Goal: Information Seeking & Learning: Learn about a topic

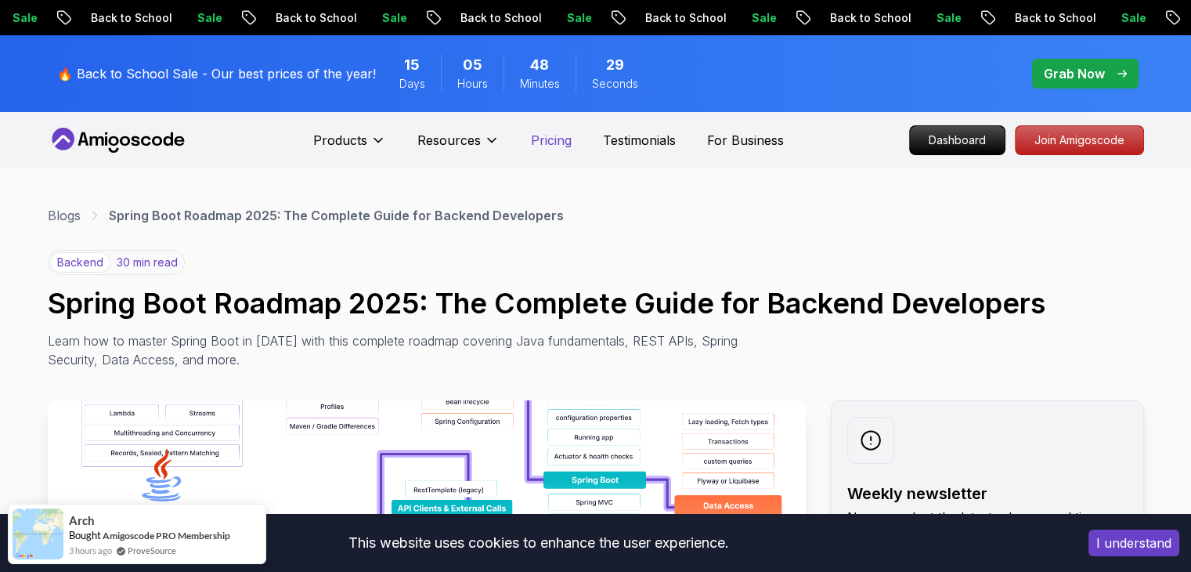
click at [553, 139] on p "Pricing" at bounding box center [551, 140] width 41 height 19
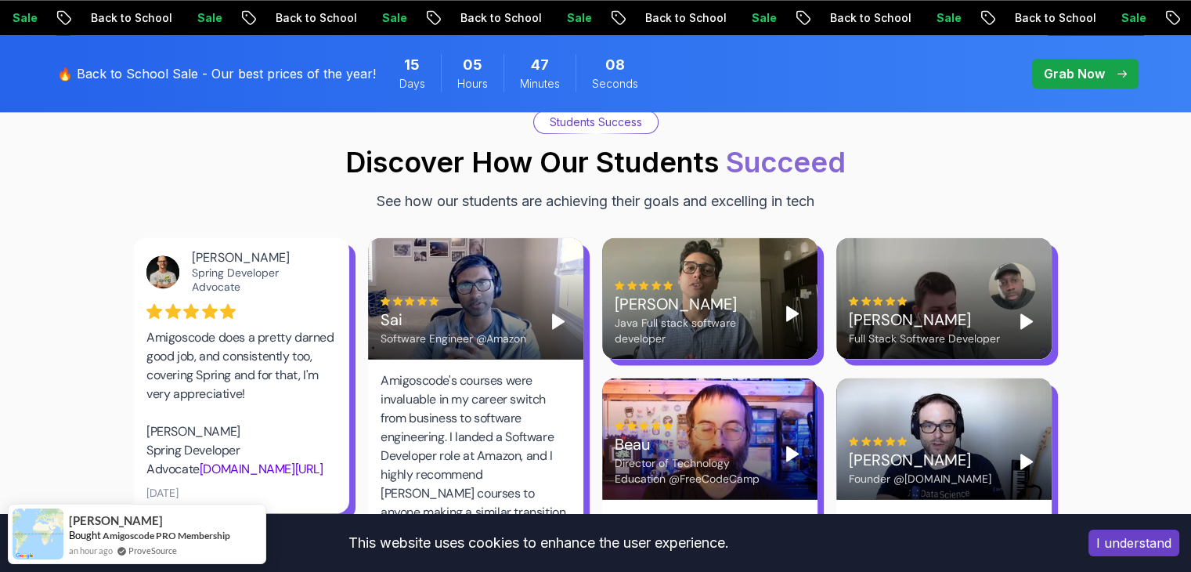
scroll to position [2092, 0]
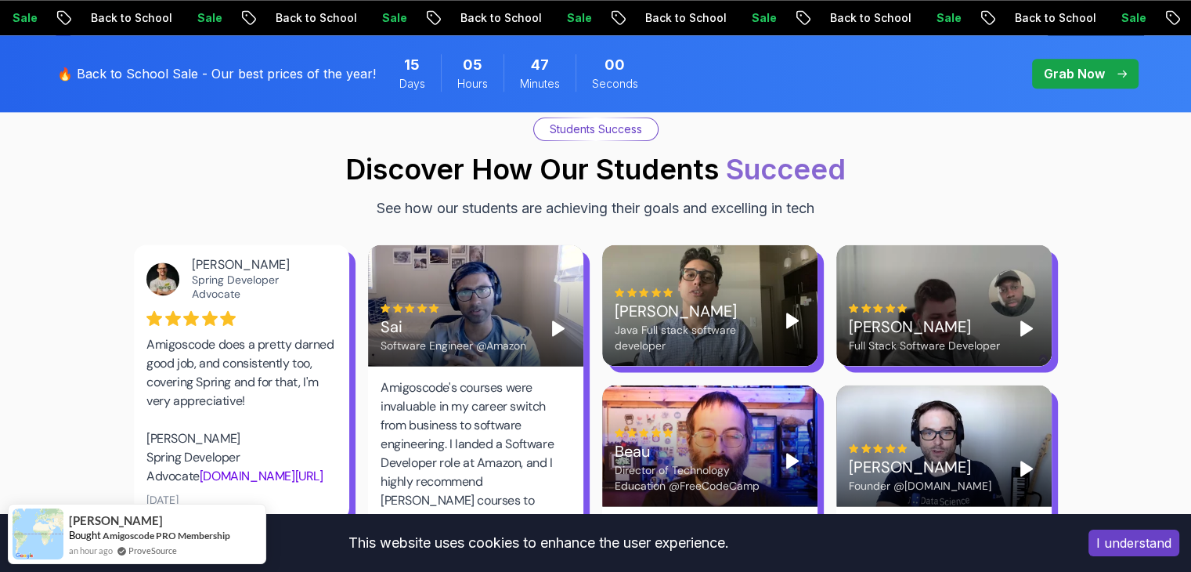
click at [1033, 319] on icon "Play" at bounding box center [1027, 328] width 19 height 19
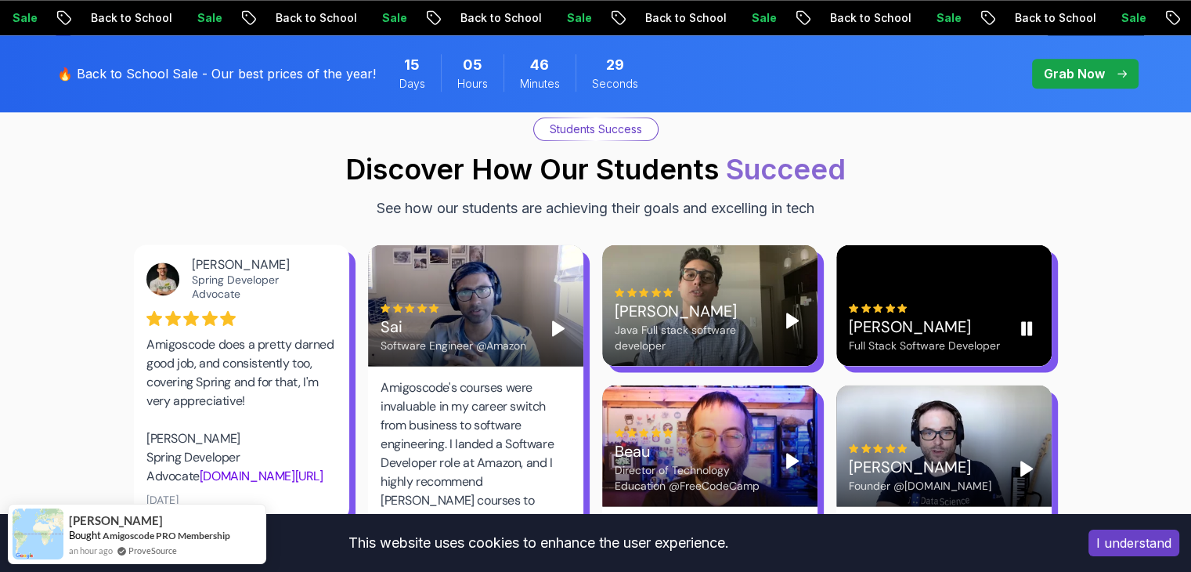
click at [874, 248] on div "[PERSON_NAME] Full Stack Software Developer" at bounding box center [944, 304] width 215 height 121
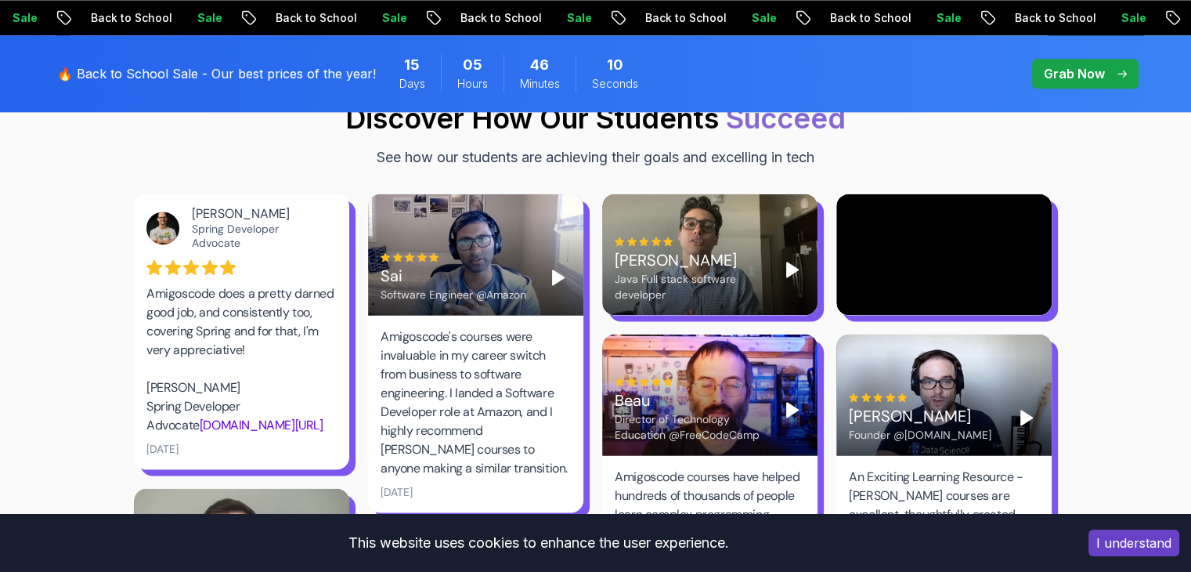
scroll to position [2145, 0]
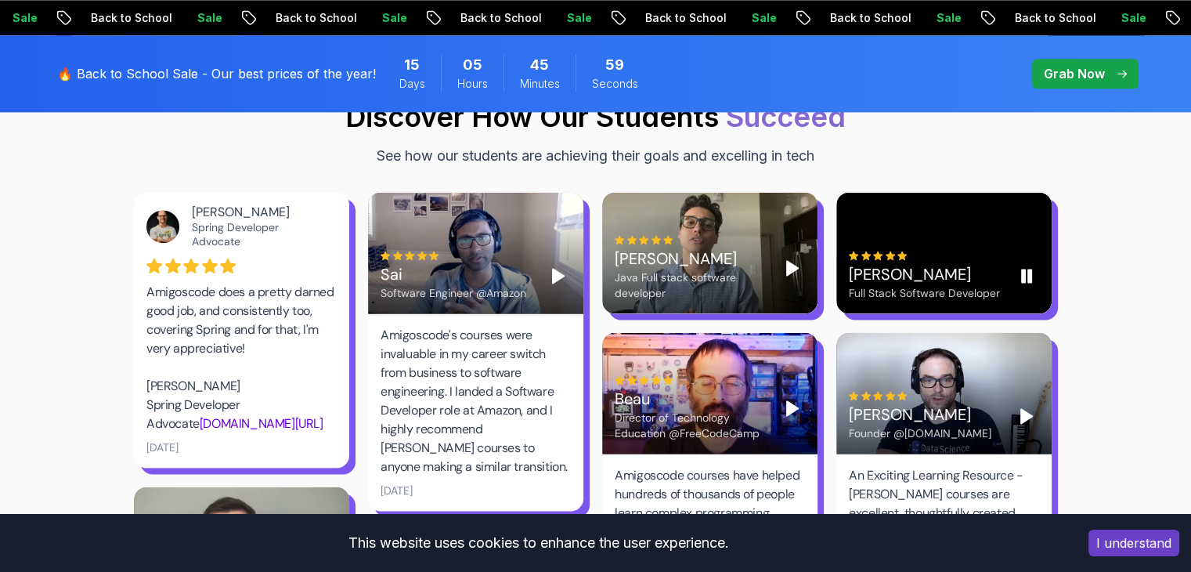
click at [1018, 266] on icon "Pause" at bounding box center [1027, 275] width 19 height 19
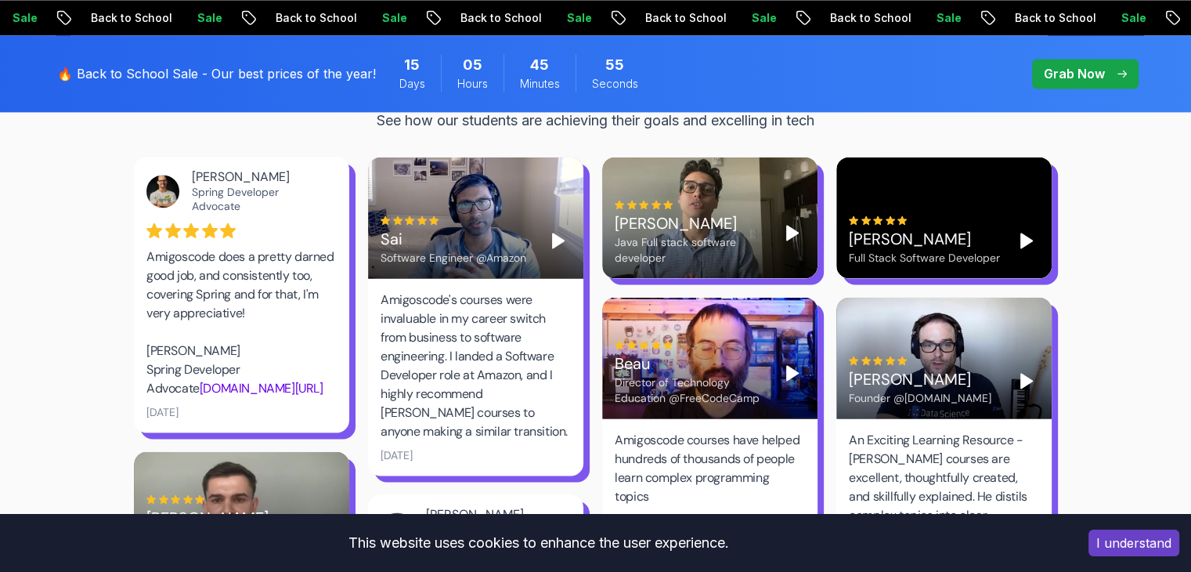
scroll to position [2181, 0]
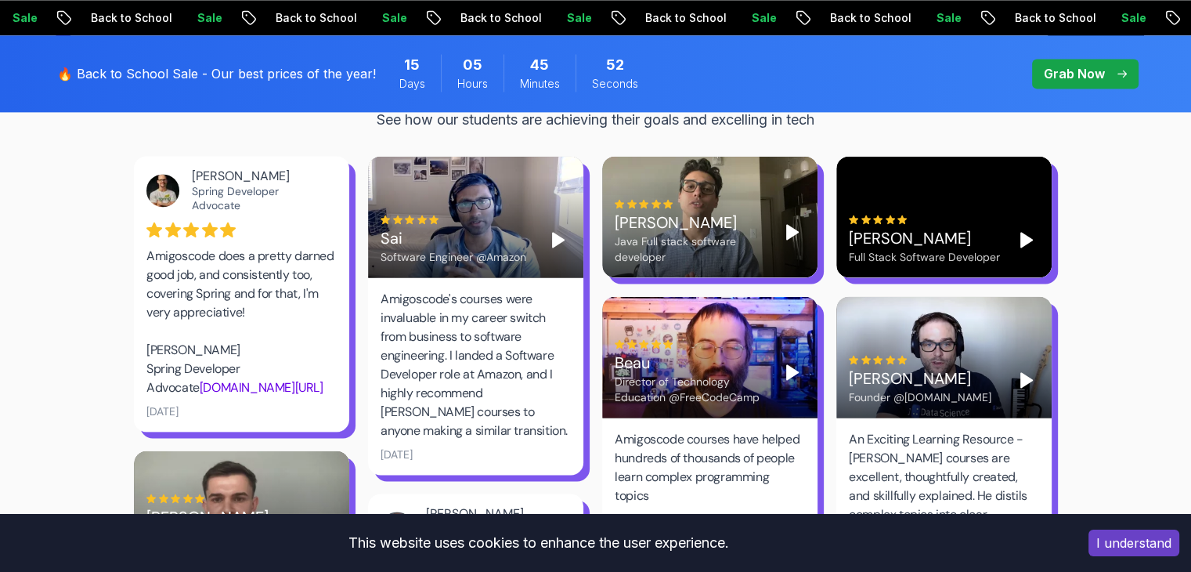
click at [791, 363] on icon "Play" at bounding box center [792, 372] width 19 height 19
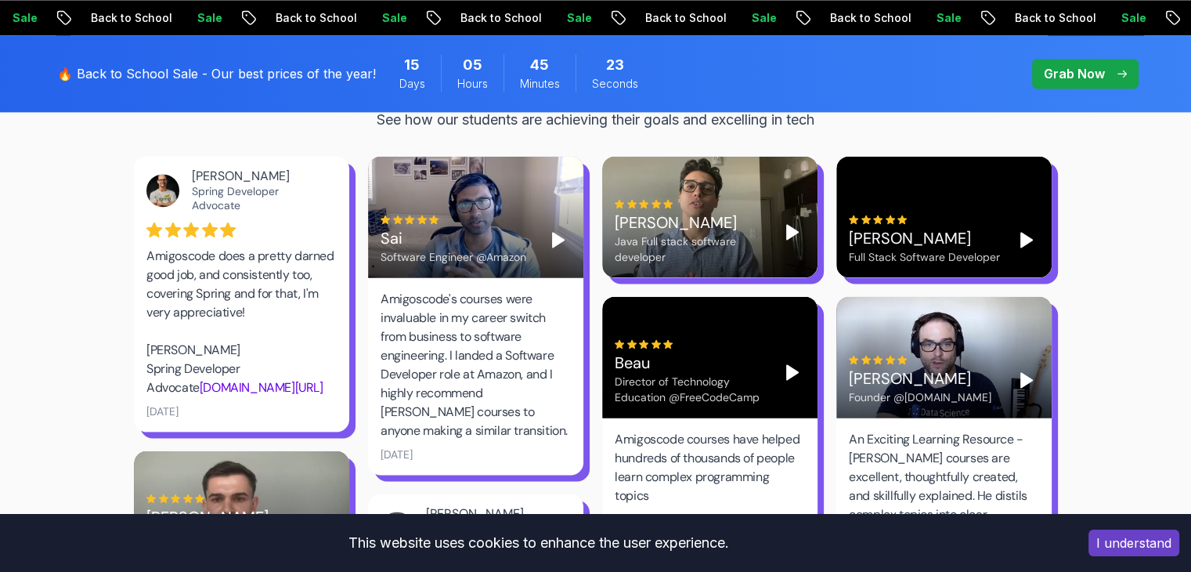
click at [790, 365] on polygon "Play" at bounding box center [792, 372] width 11 height 14
click at [793, 340] on video at bounding box center [709, 356] width 215 height 121
click at [1028, 371] on icon "Play" at bounding box center [1027, 380] width 19 height 19
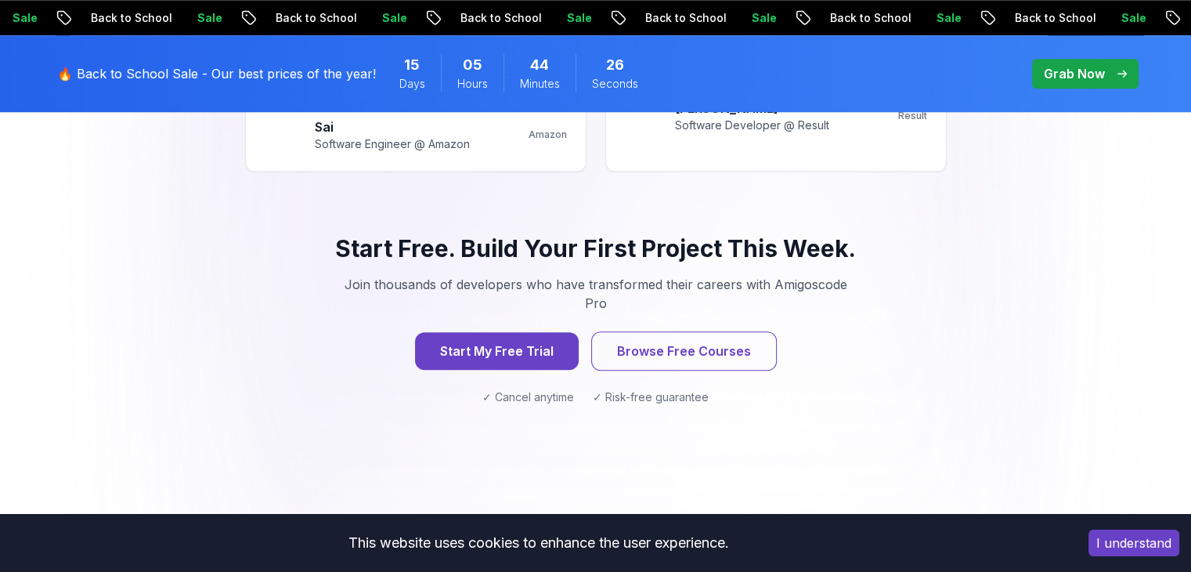
scroll to position [1626, 0]
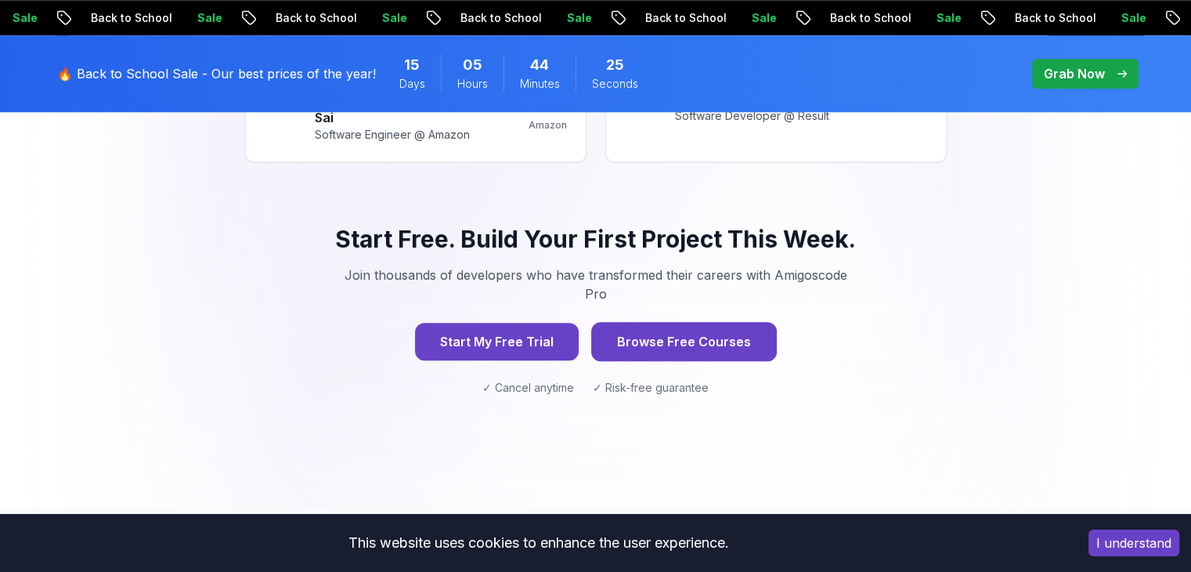
click at [699, 322] on button "Browse Free Courses" at bounding box center [684, 341] width 186 height 39
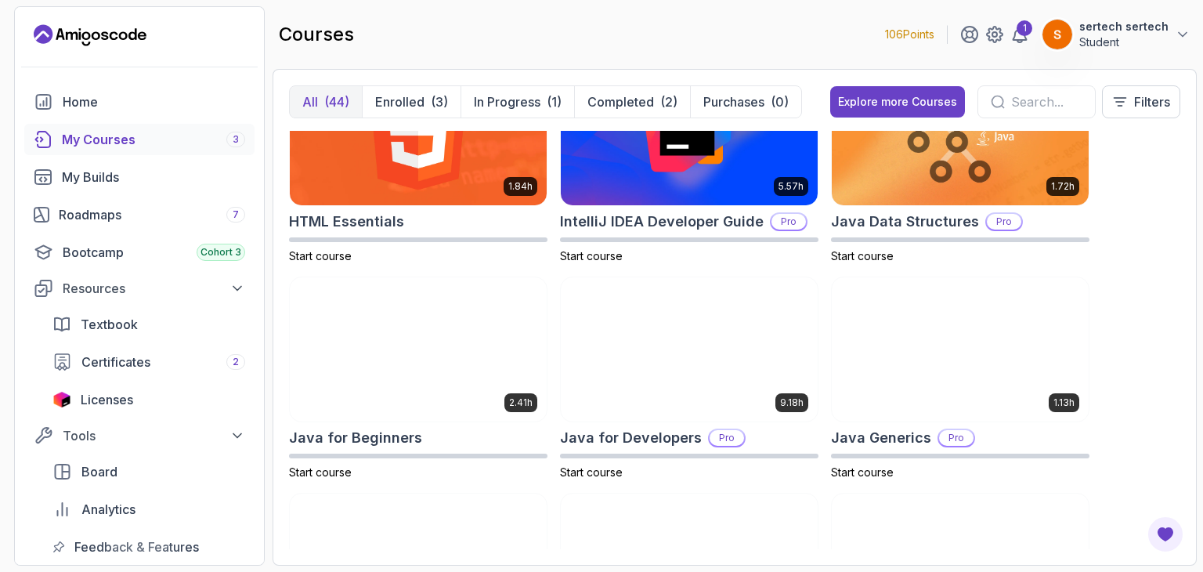
scroll to position [1000, 0]
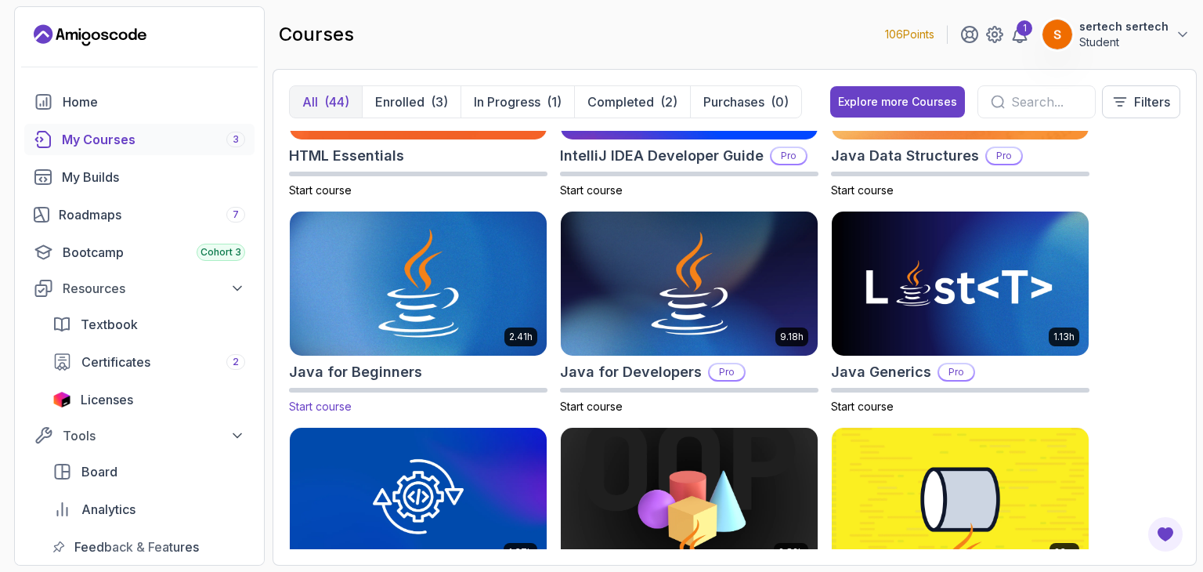
click at [422, 319] on img at bounding box center [418, 283] width 269 height 151
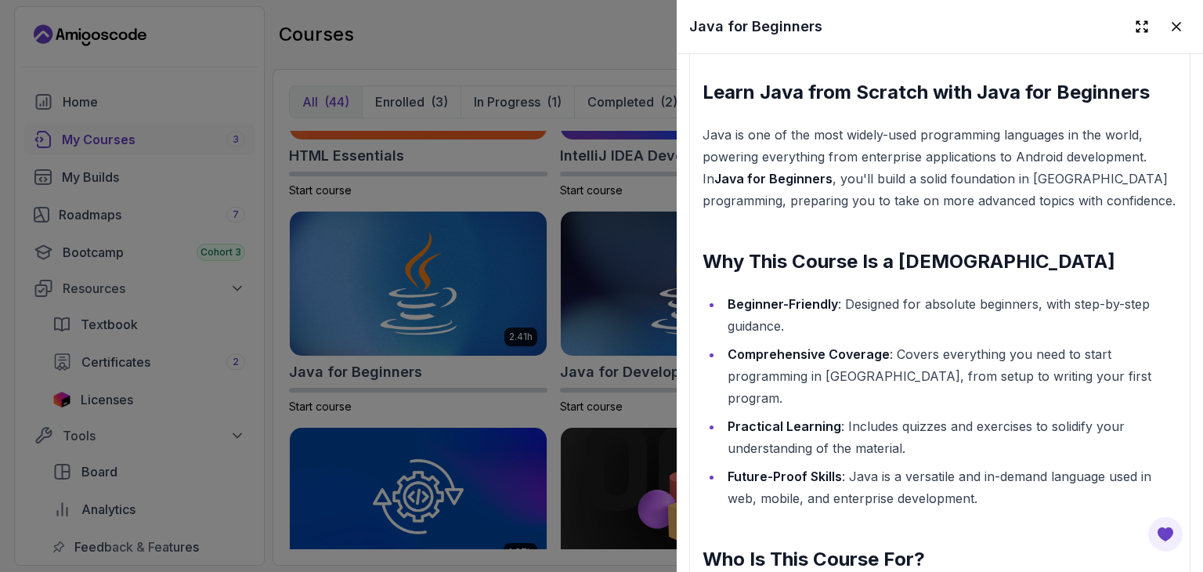
scroll to position [1761, 0]
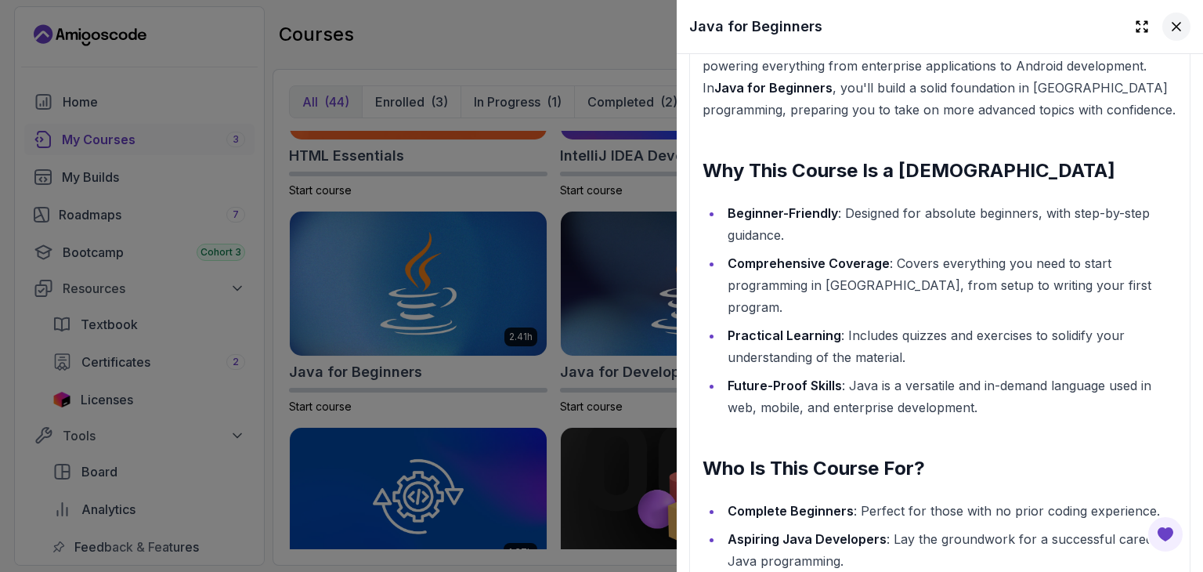
click at [1156, 38] on div at bounding box center [1159, 27] width 63 height 28
click at [1169, 33] on icon at bounding box center [1177, 27] width 16 height 16
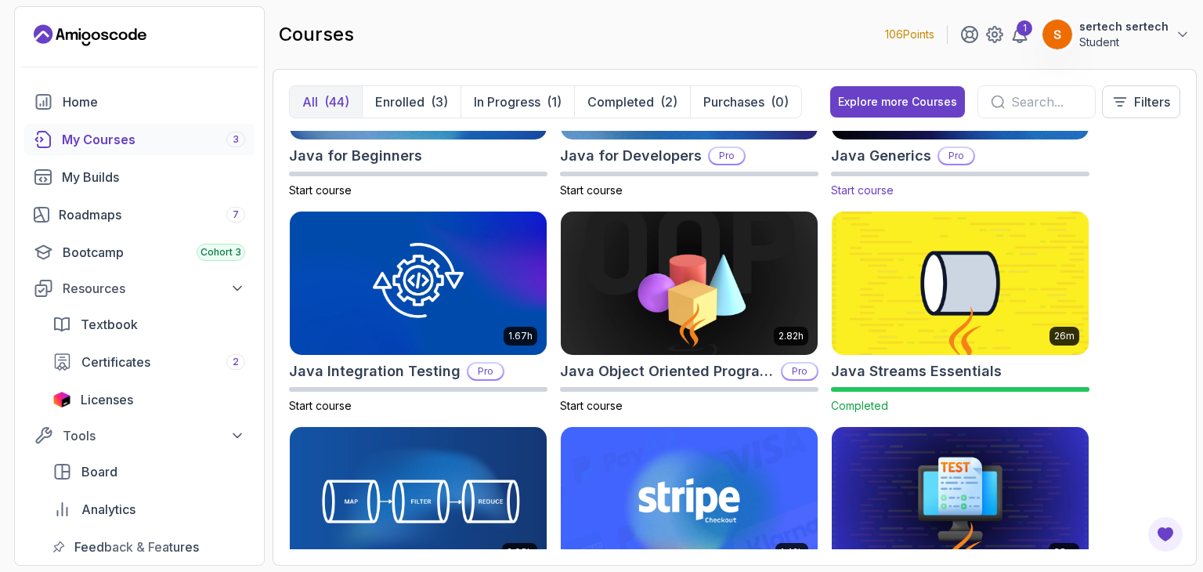
scroll to position [1216, 0]
click at [984, 320] on img at bounding box center [960, 283] width 269 height 151
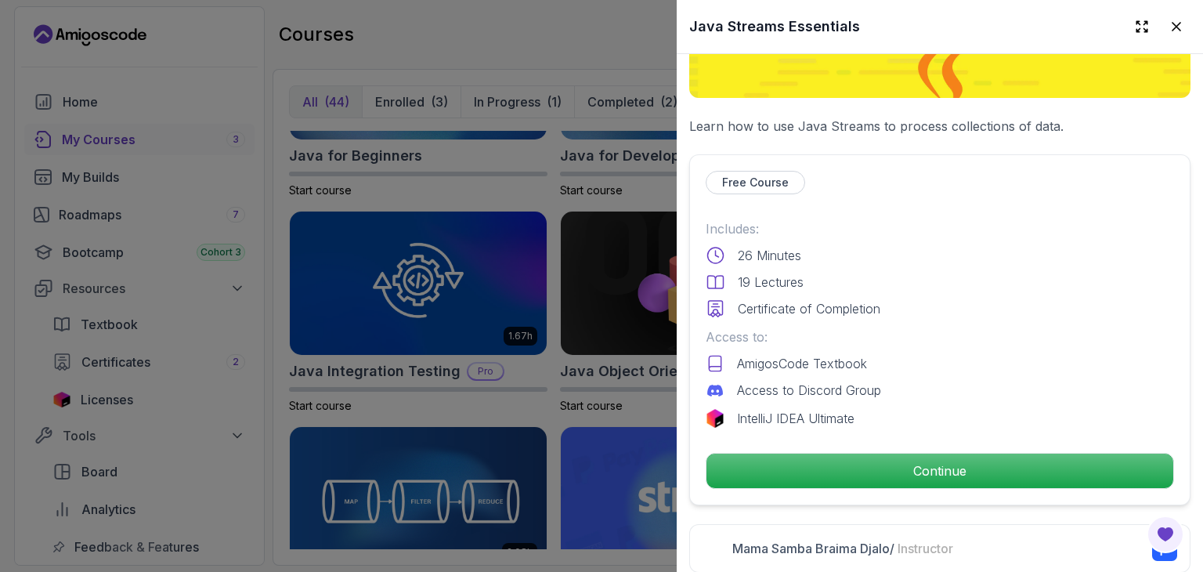
scroll to position [259, 0]
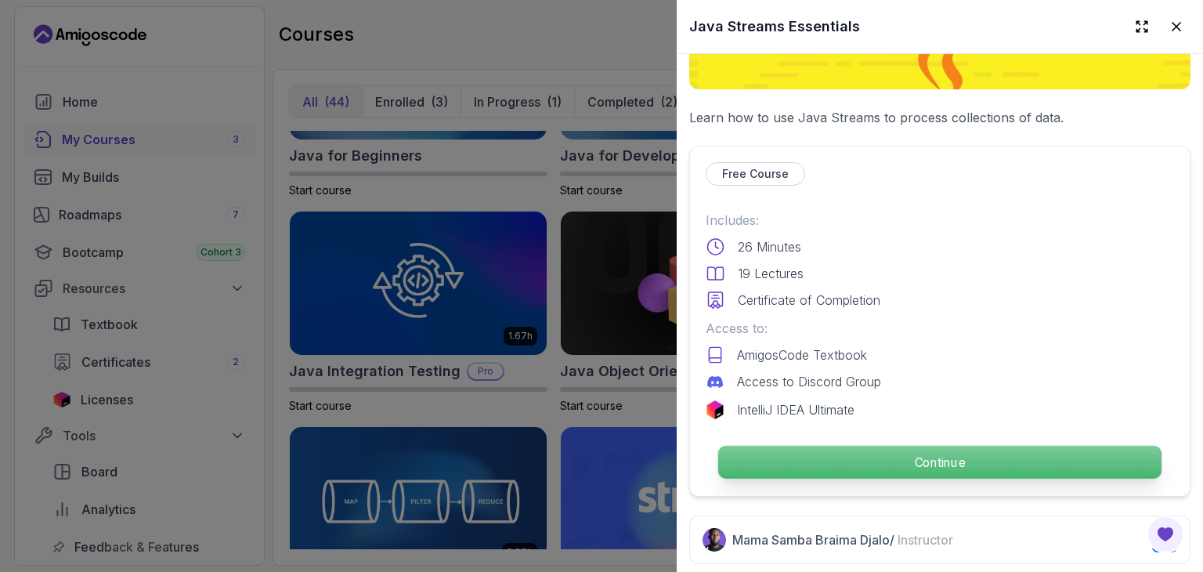
click at [906, 446] on p "Continue" at bounding box center [939, 462] width 443 height 33
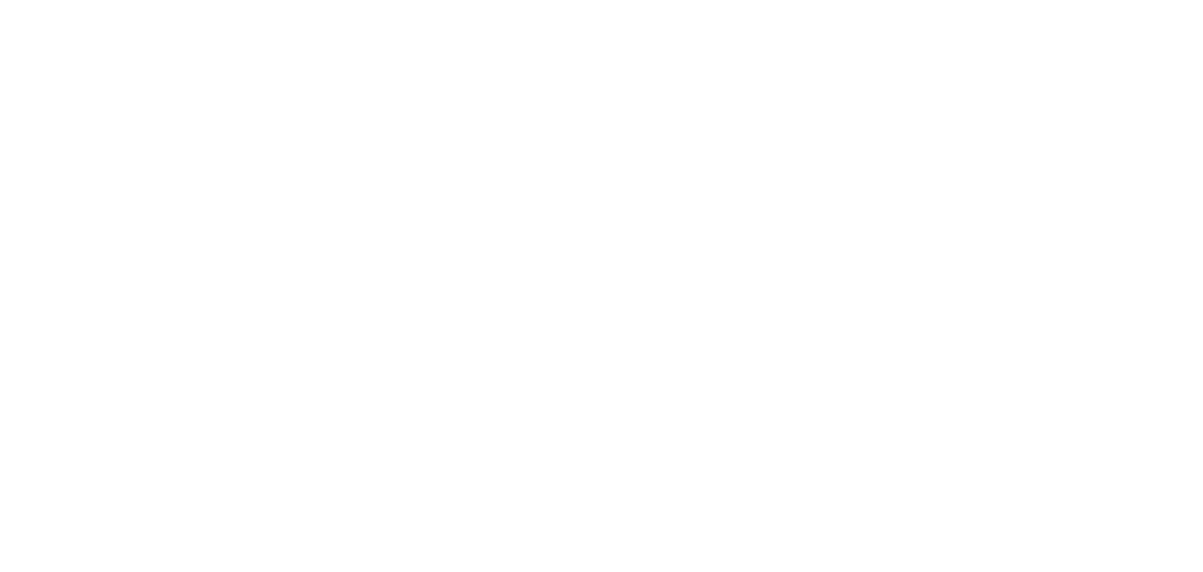
click at [906, 0] on html "0s" at bounding box center [601, 0] width 1203 height 0
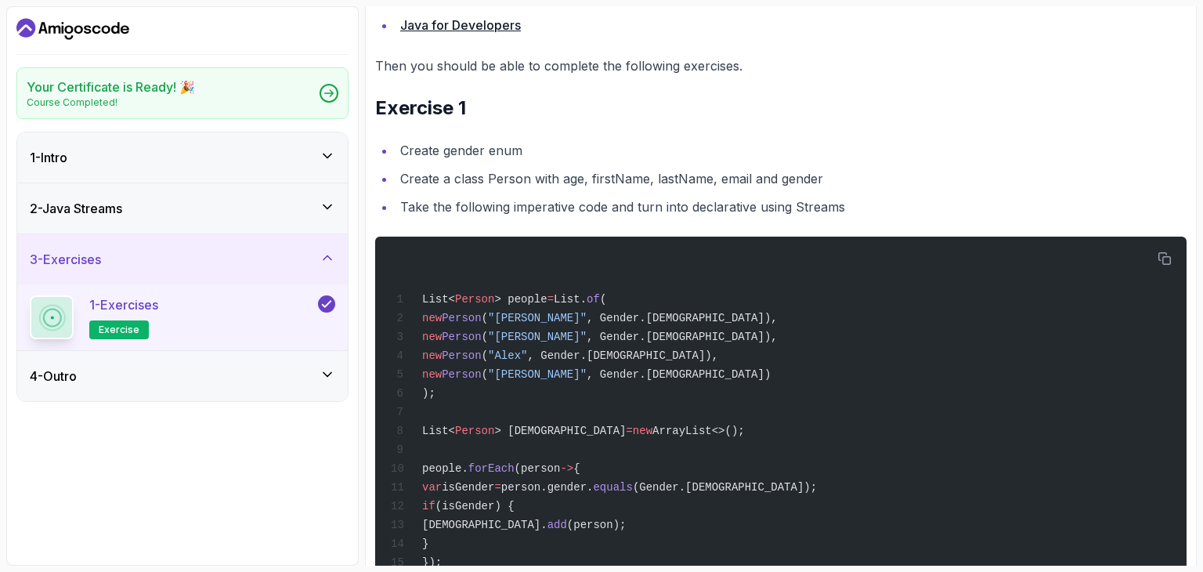
scroll to position [354, 0]
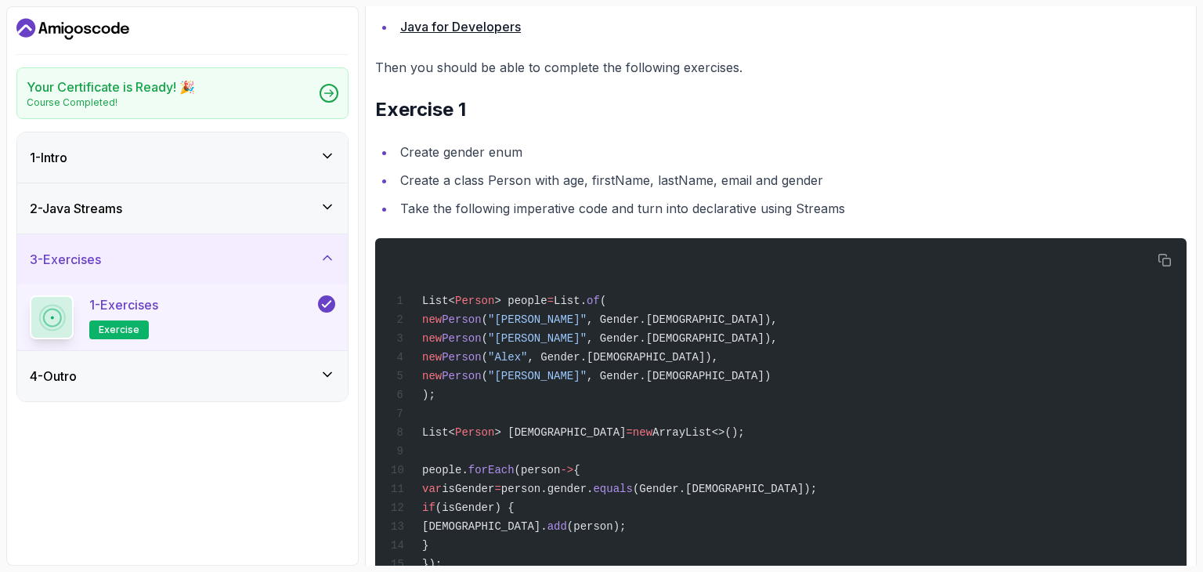
click at [249, 125] on div "Your Certificate is Ready! 🎉 Course Completed! 1 - Intro 2 - Java Streams 3 - E…" at bounding box center [182, 285] width 353 height 559
click at [251, 136] on div "1 - Intro" at bounding box center [182, 157] width 331 height 50
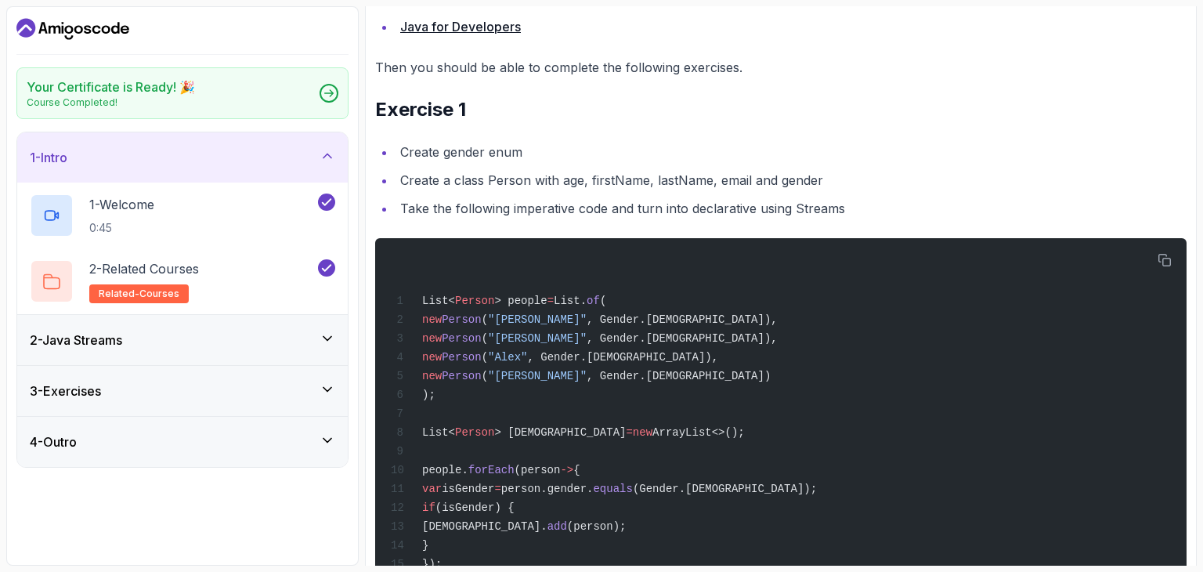
click at [287, 314] on div "2 - Java Streams" at bounding box center [182, 339] width 331 height 51
click at [288, 324] on div "2 - Java Streams" at bounding box center [182, 340] width 331 height 50
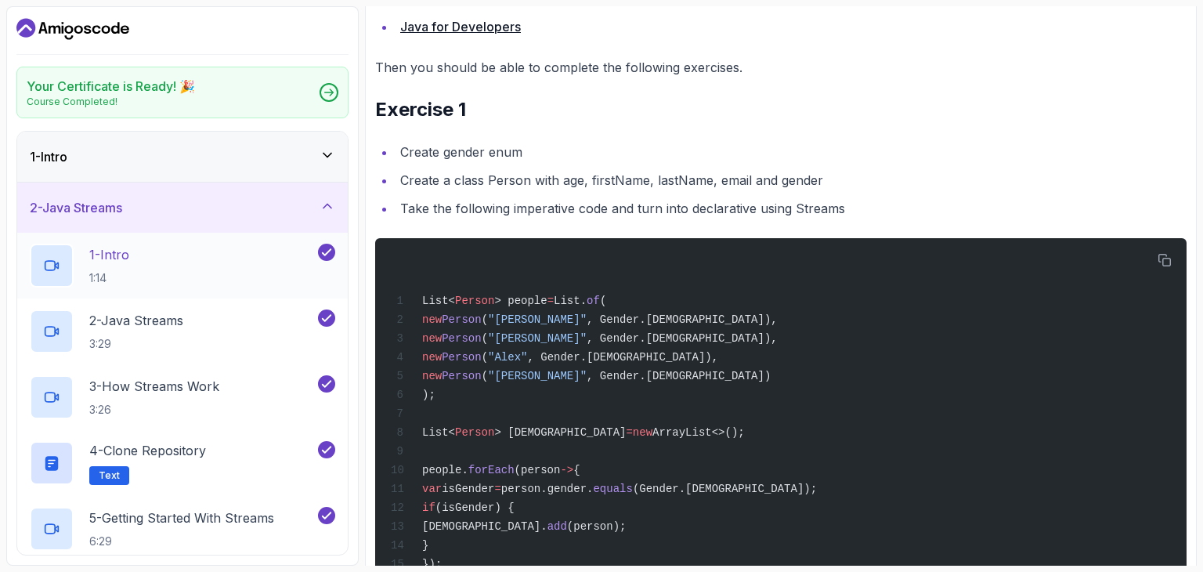
click at [210, 264] on div "1 - Intro 1:14" at bounding box center [172, 266] width 285 height 44
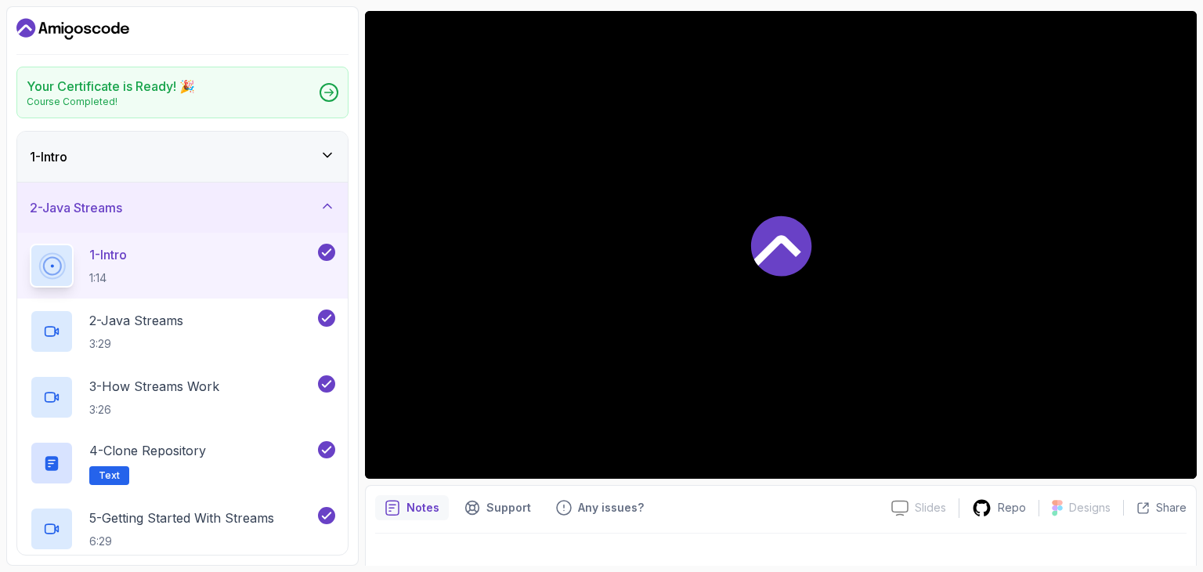
scroll to position [128, 0]
click at [201, 320] on div "2 - Java Streams 3:29" at bounding box center [172, 331] width 285 height 44
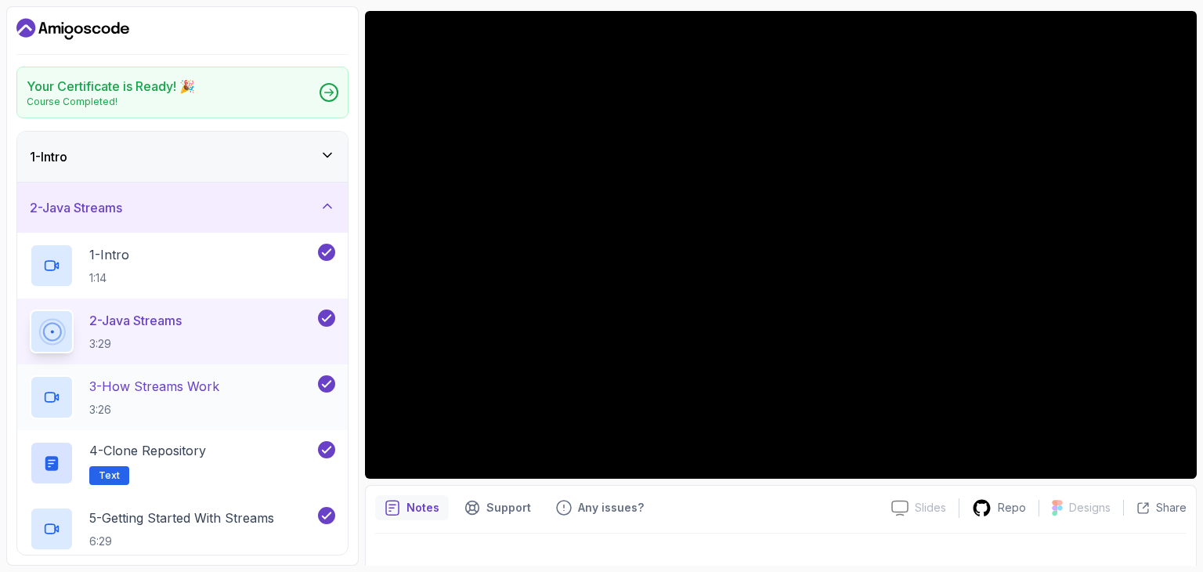
click at [232, 375] on div "3 - How Streams Work 3:26" at bounding box center [172, 397] width 285 height 44
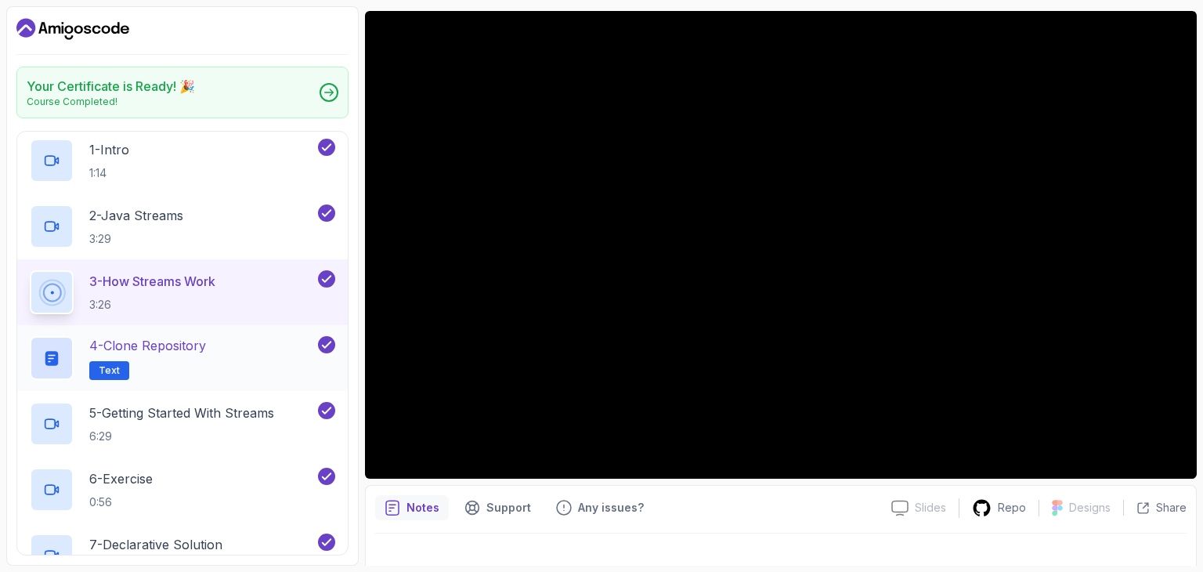
scroll to position [177, 0]
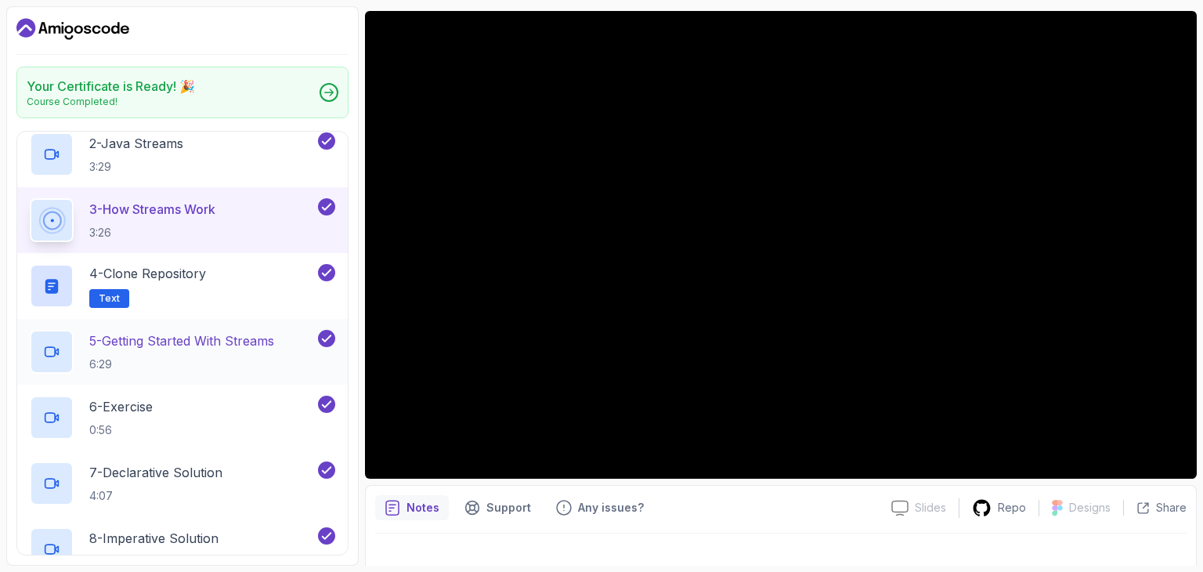
click at [274, 362] on p "6:29" at bounding box center [181, 364] width 185 height 16
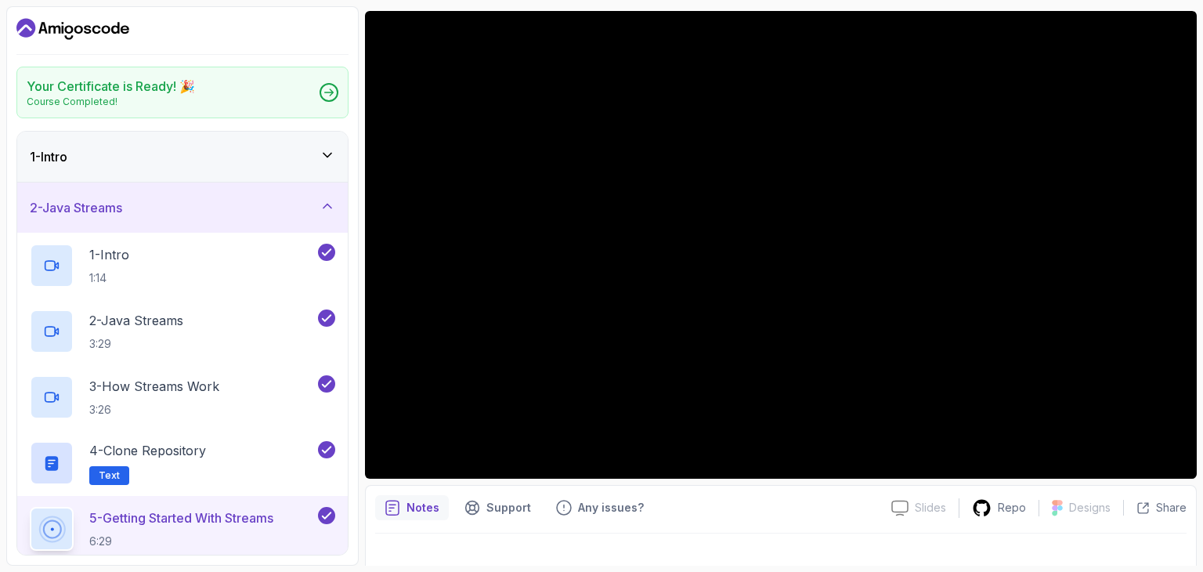
click at [81, 16] on icon "Dashboard" at bounding box center [72, 28] width 113 height 25
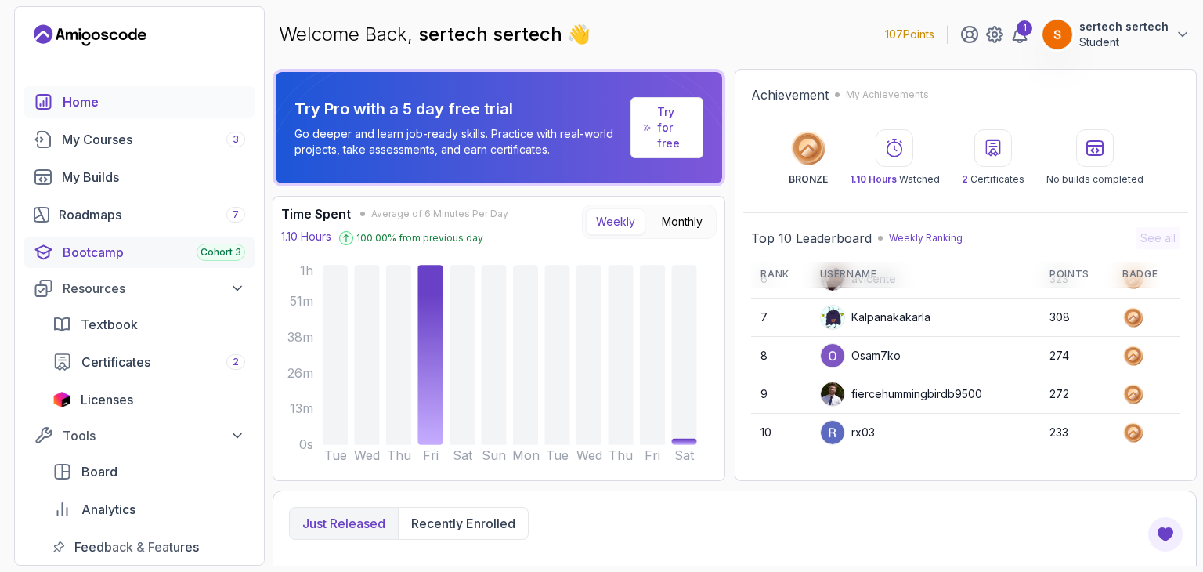
click at [94, 246] on div "Bootcamp Cohort 3" at bounding box center [154, 252] width 183 height 19
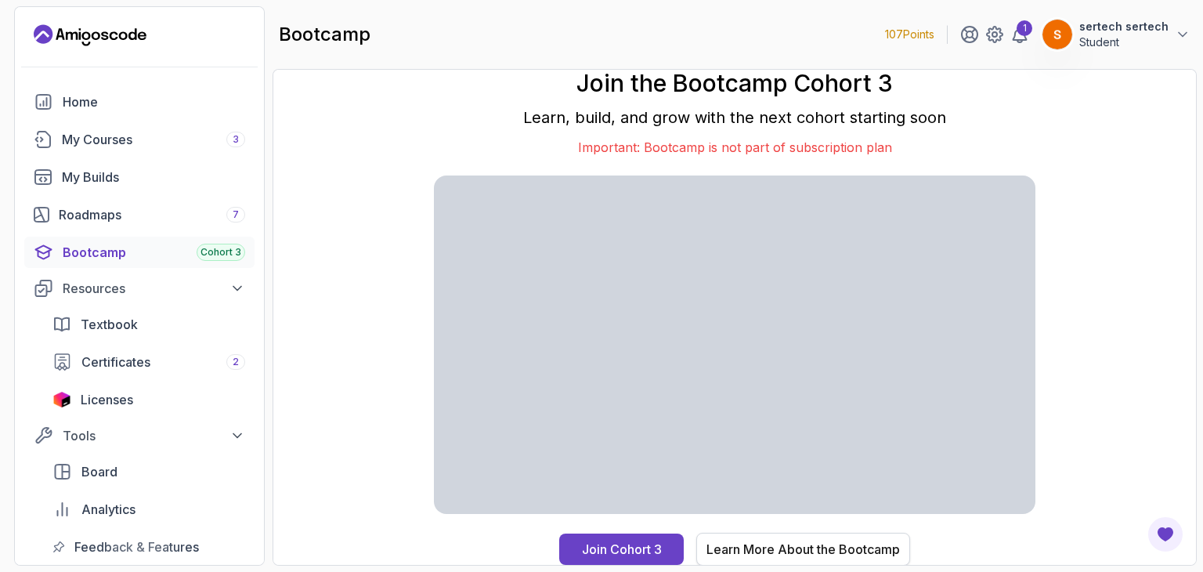
click at [833, 551] on div "Learn More About the Bootcamp" at bounding box center [803, 549] width 193 height 19
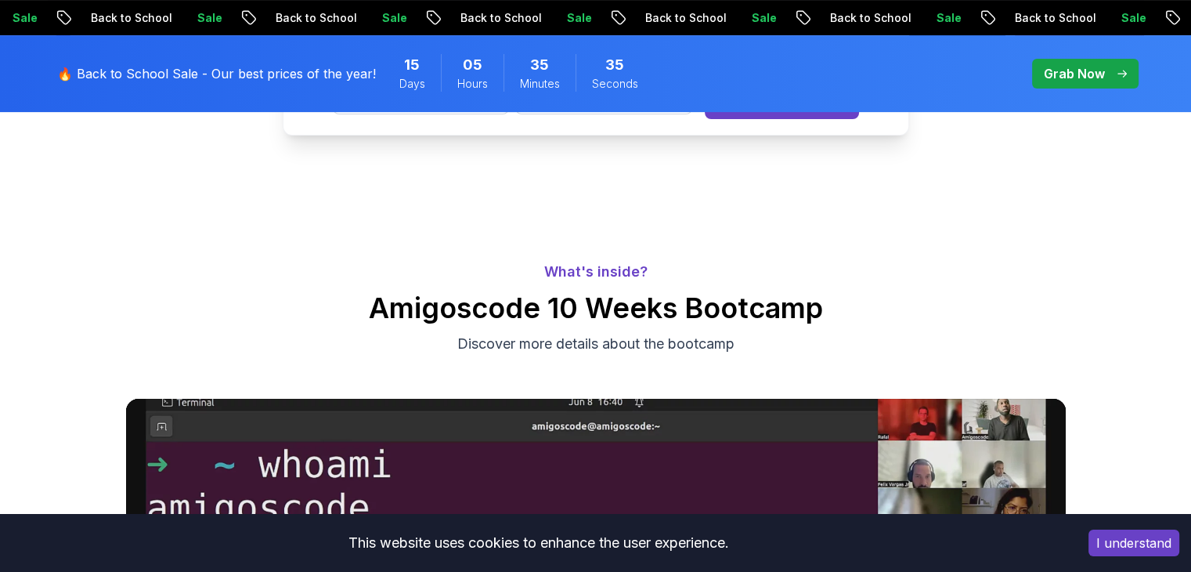
scroll to position [539, 0]
